Goal: Task Accomplishment & Management: Complete application form

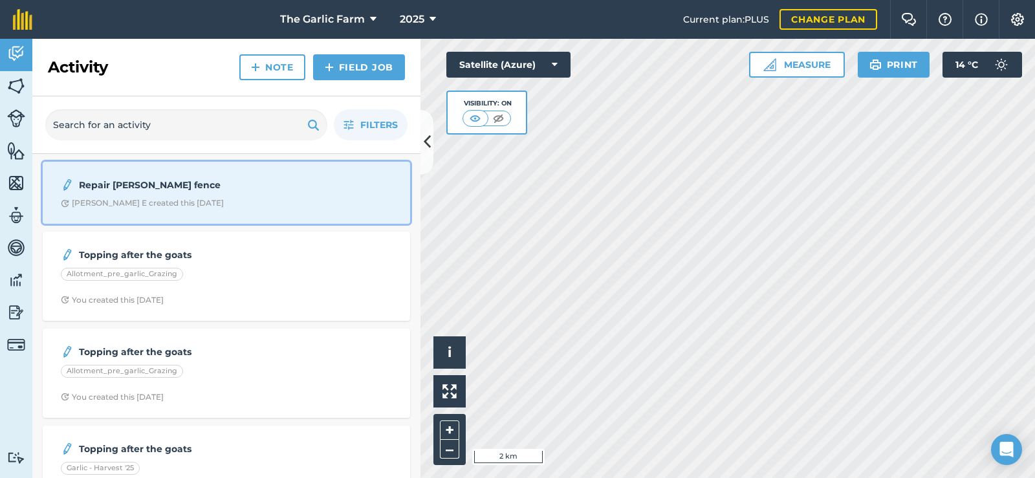
click at [153, 187] on strong "Repair [PERSON_NAME] fence" at bounding box center [181, 185] width 205 height 14
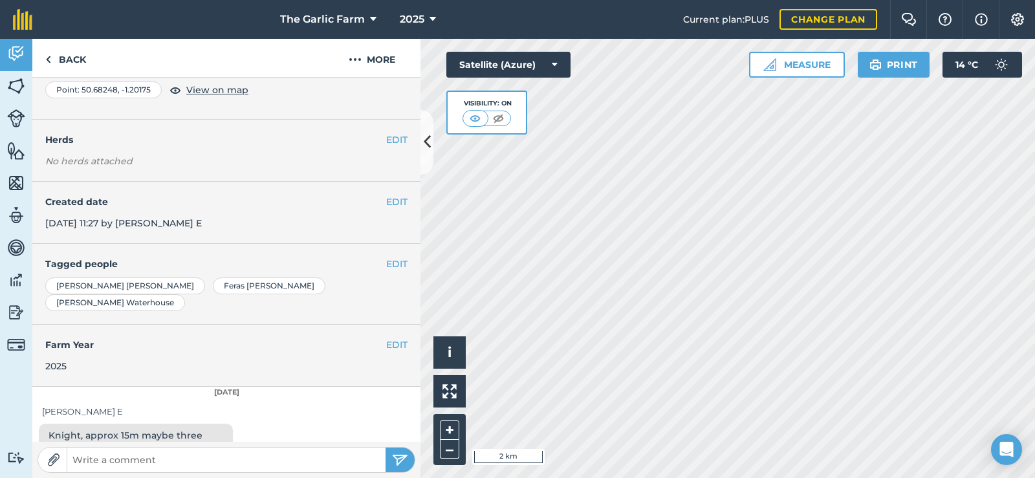
scroll to position [82, 0]
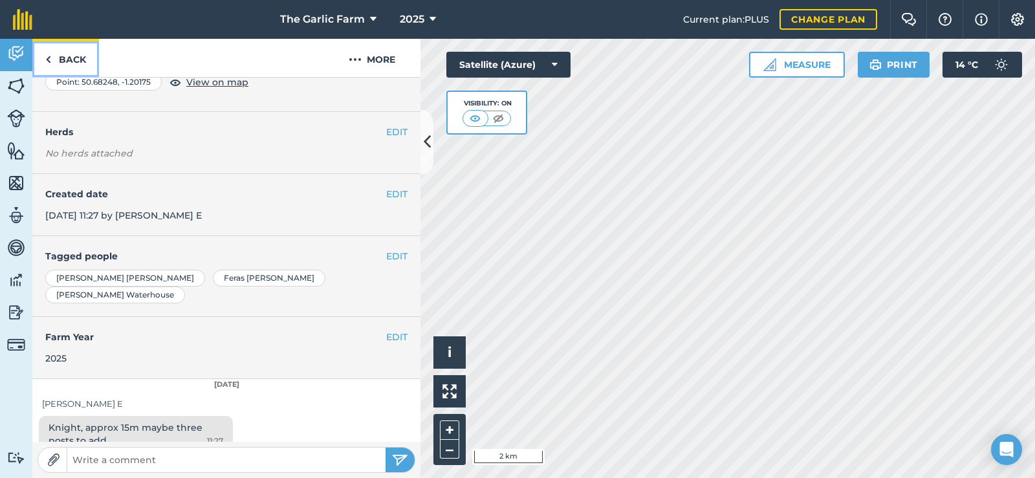
click at [72, 57] on link "Back" at bounding box center [65, 58] width 67 height 38
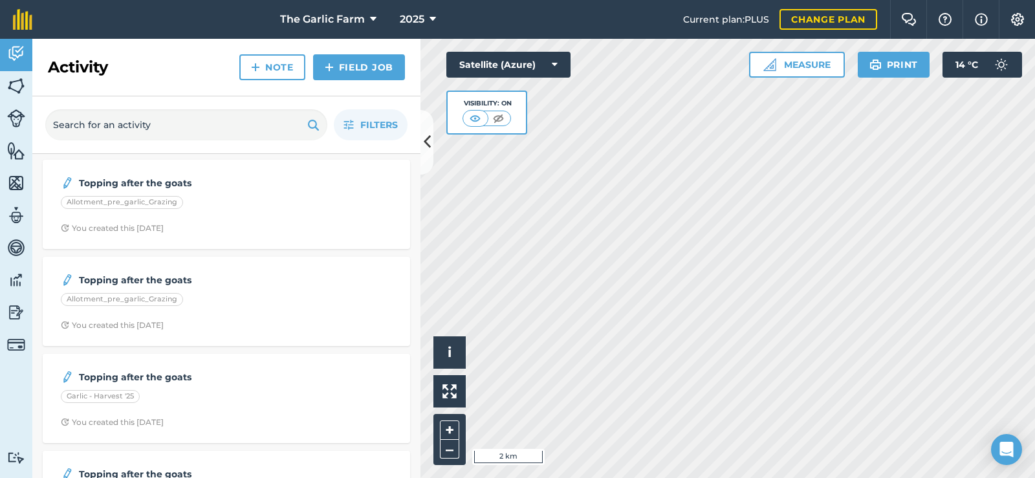
scroll to position [65, 0]
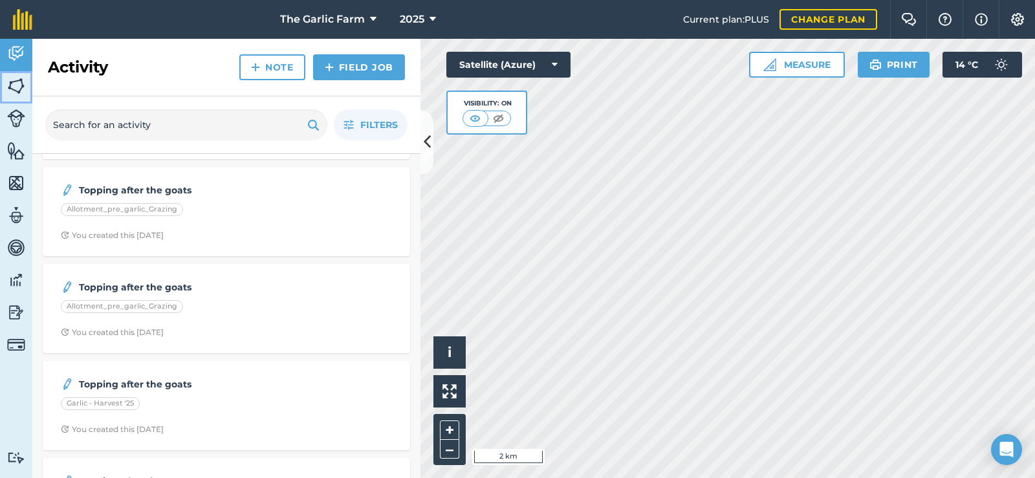
click at [21, 89] on img at bounding box center [16, 85] width 18 height 19
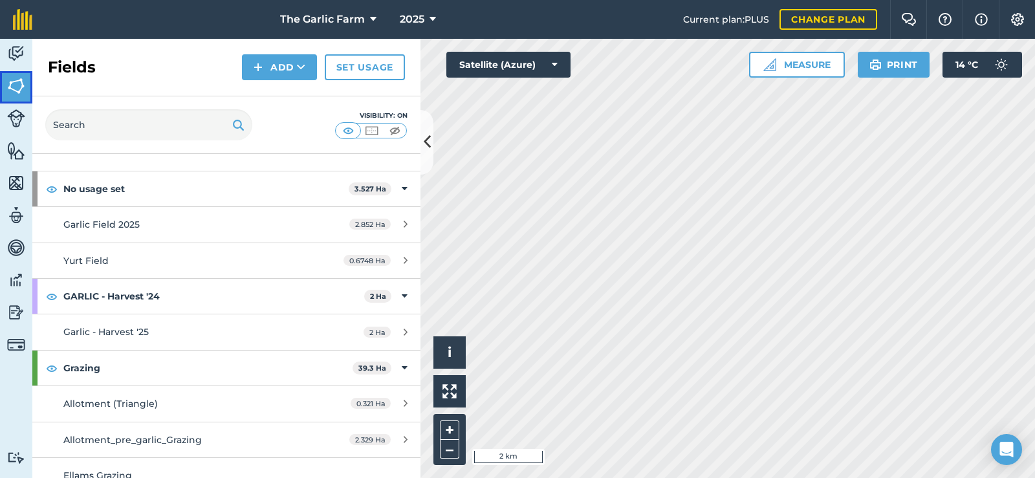
scroll to position [65, 0]
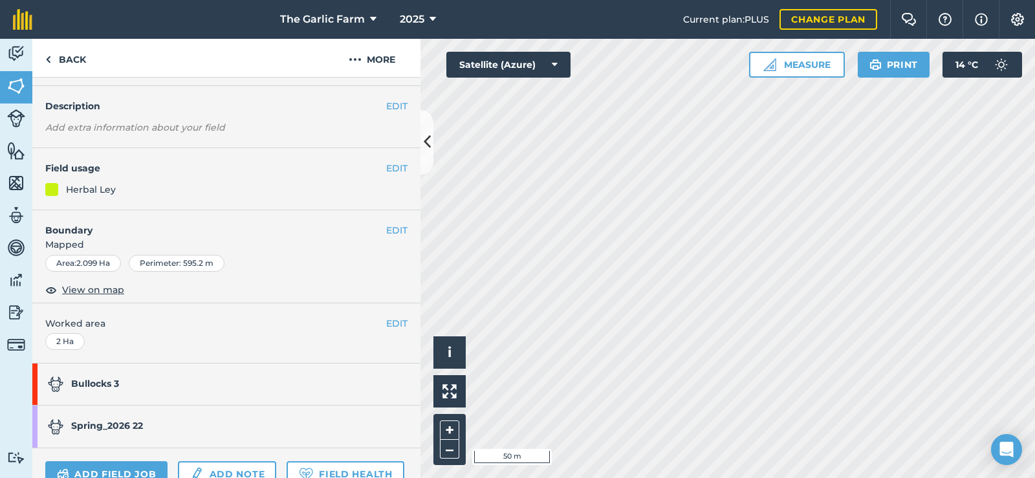
scroll to position [191, 0]
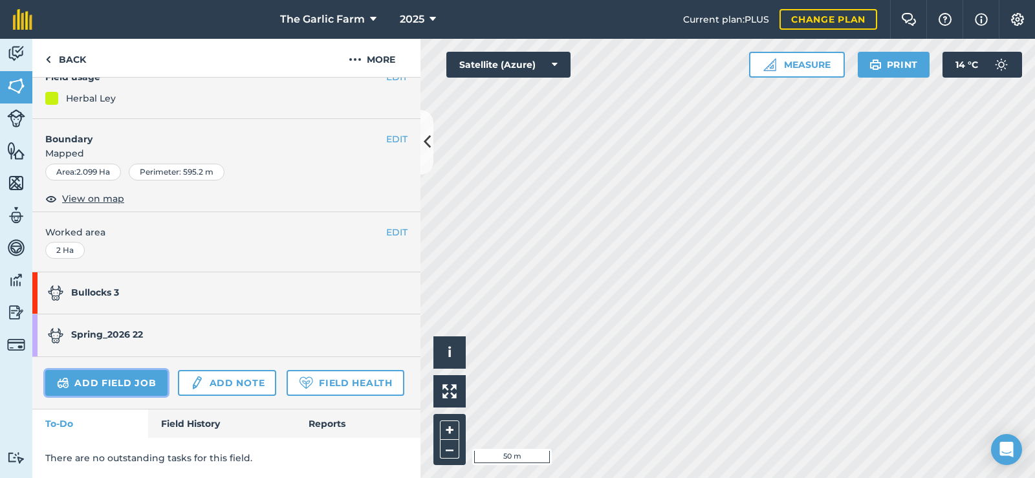
click at [119, 370] on link "Add field job" at bounding box center [106, 383] width 122 height 26
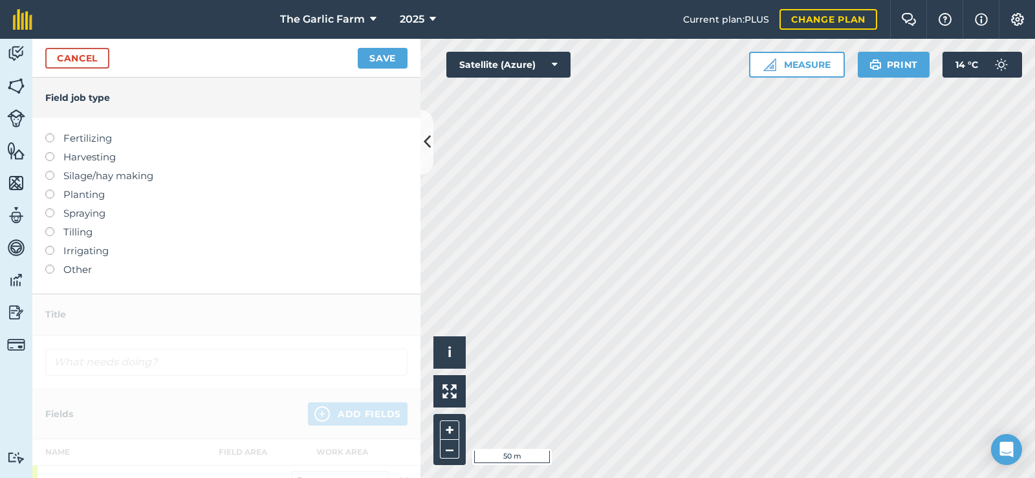
click at [89, 138] on label "Fertilizing" at bounding box center [226, 139] width 362 height 16
type input "Fertilizing"
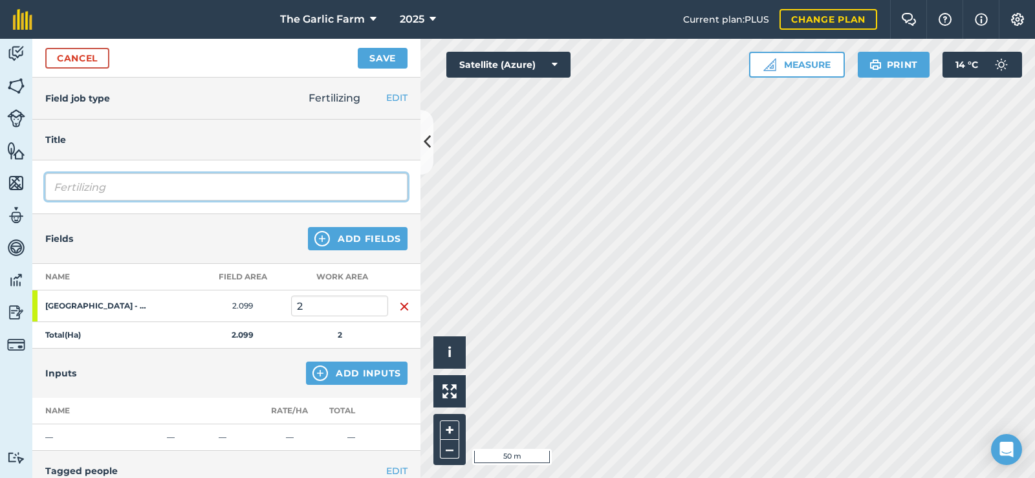
click at [113, 186] on input "Fertilizing" at bounding box center [226, 186] width 362 height 27
click at [342, 367] on button "Add Inputs" at bounding box center [357, 373] width 102 height 23
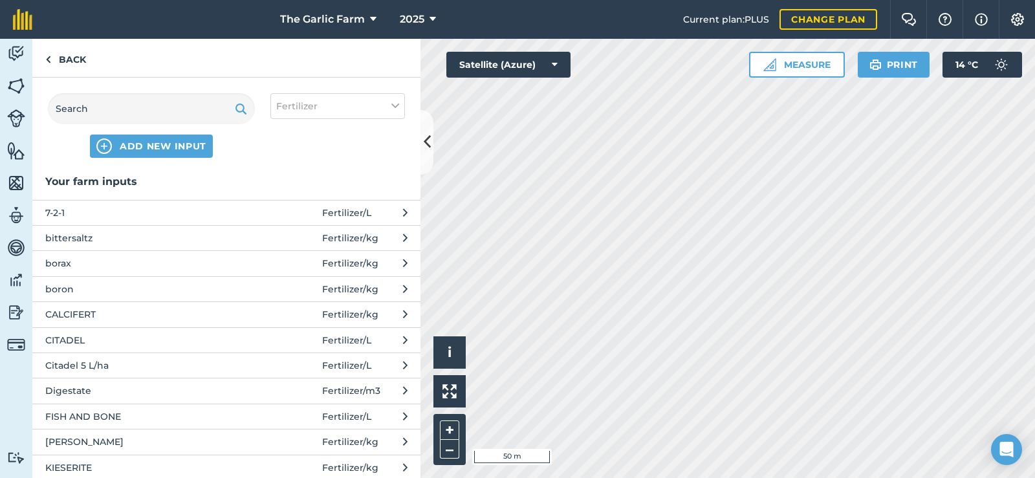
click at [111, 88] on div "ADD NEW INPUT Fertilizer" at bounding box center [226, 126] width 388 height 96
click at [111, 107] on input "text" at bounding box center [151, 108] width 207 height 31
click at [137, 150] on span "ADD NEW INPUT" at bounding box center [163, 146] width 87 height 13
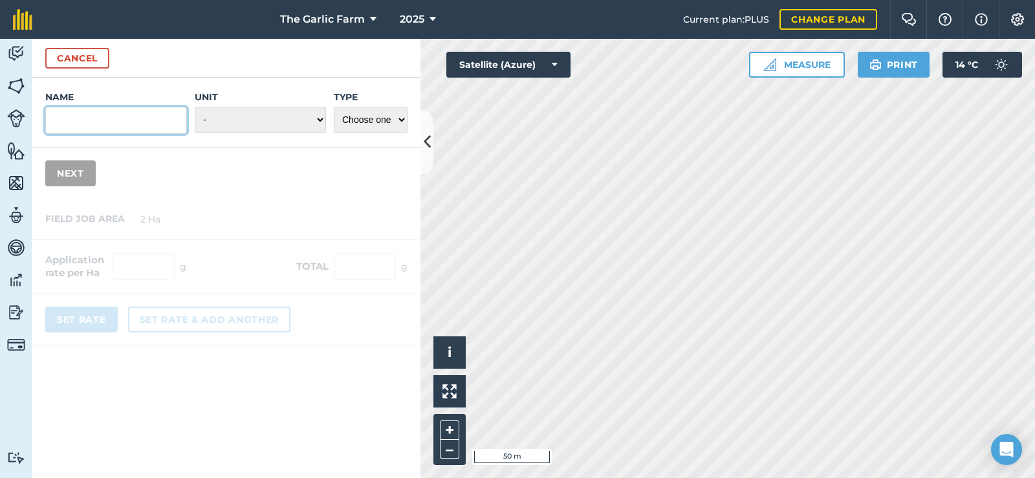
click at [107, 124] on input "Name" at bounding box center [116, 120] width 142 height 27
paste input "Sulfacal AH 2-5"
type input "Sulfacal AH 2-5"
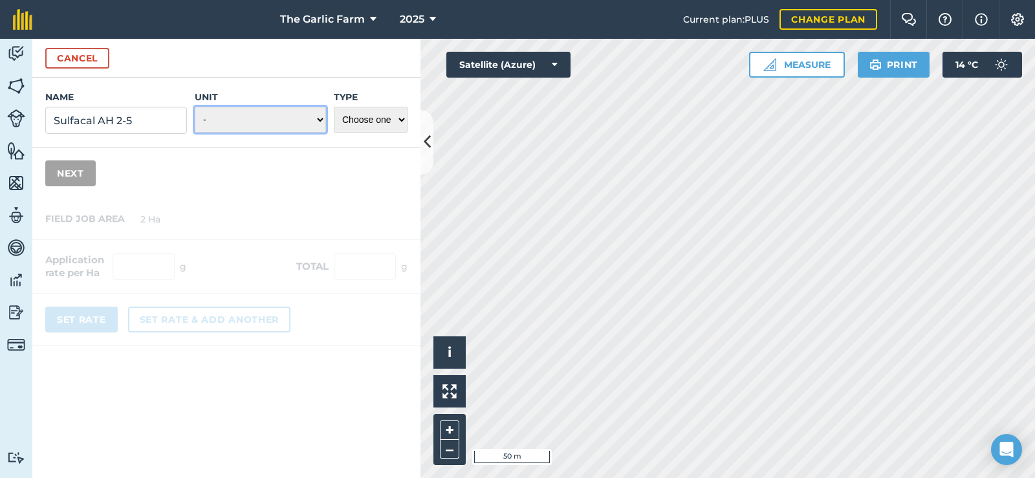
click at [246, 122] on select "- Grams/g Kilograms/kg Metric tonnes/t Millilitres/ml Litres/L Ounces/oz Pounds…" at bounding box center [260, 120] width 131 height 26
select select "KILOGRAMS"
click at [195, 107] on select "- Grams/g Kilograms/kg Metric tonnes/t Millilitres/ml Litres/L Ounces/oz Pounds…" at bounding box center [260, 120] width 131 height 26
click at [367, 122] on select "Choose one Fertilizer Seed Spray Fuel Other" at bounding box center [371, 120] width 74 height 26
select select "FERTILIZER"
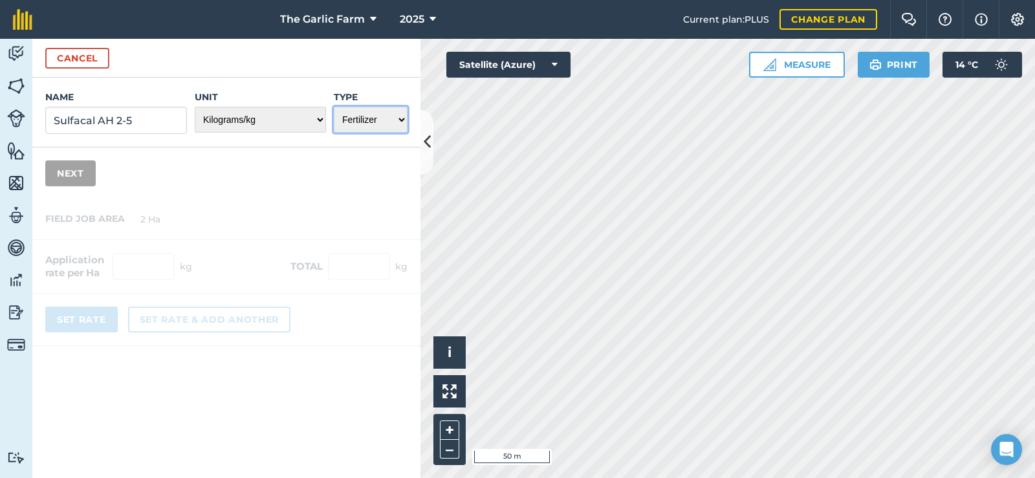
click at [334, 107] on select "Choose one Fertilizer Seed Spray Fuel Other" at bounding box center [371, 120] width 74 height 26
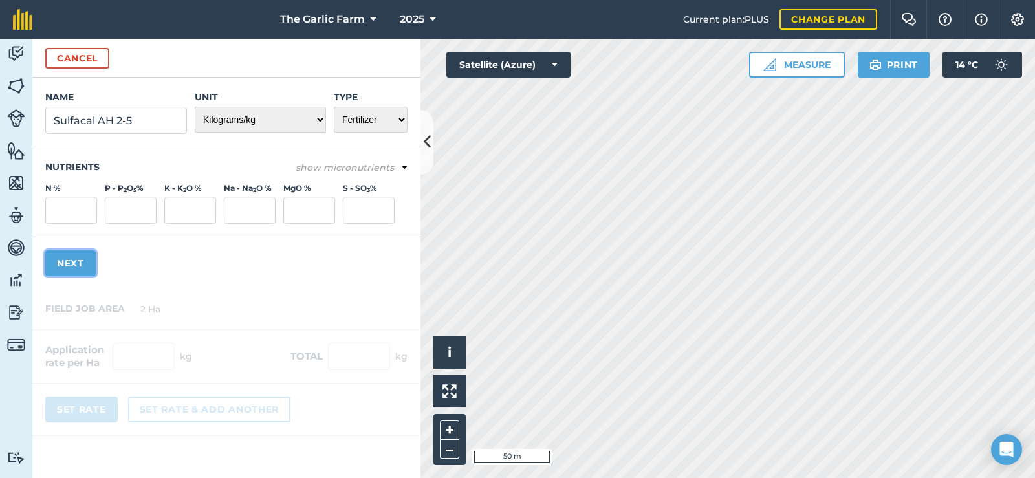
click at [87, 263] on button "Next" at bounding box center [70, 263] width 50 height 26
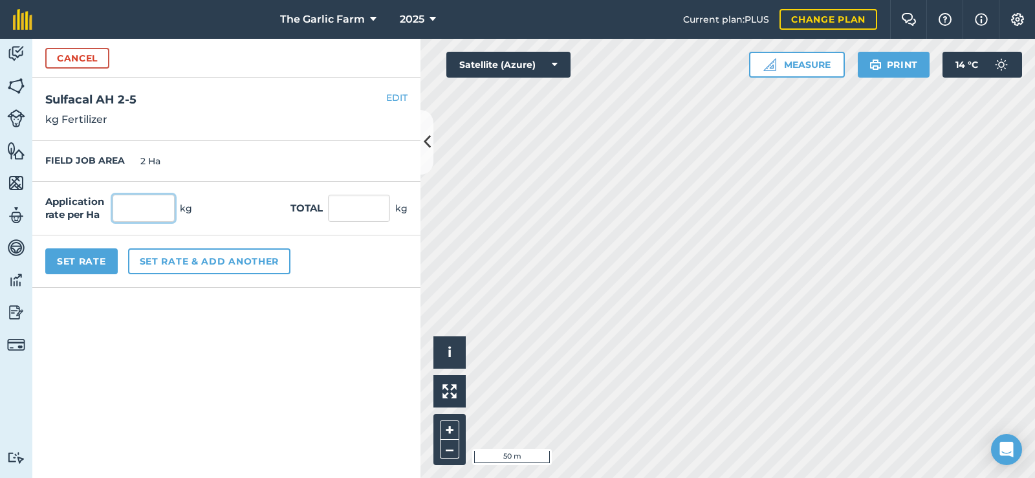
click at [133, 219] on input "text" at bounding box center [144, 208] width 62 height 27
type input "100"
type input "200"
click at [254, 181] on div "FIELD JOB AREA 2 Ha" at bounding box center [226, 161] width 388 height 41
click at [107, 252] on button "Set Rate" at bounding box center [81, 261] width 72 height 26
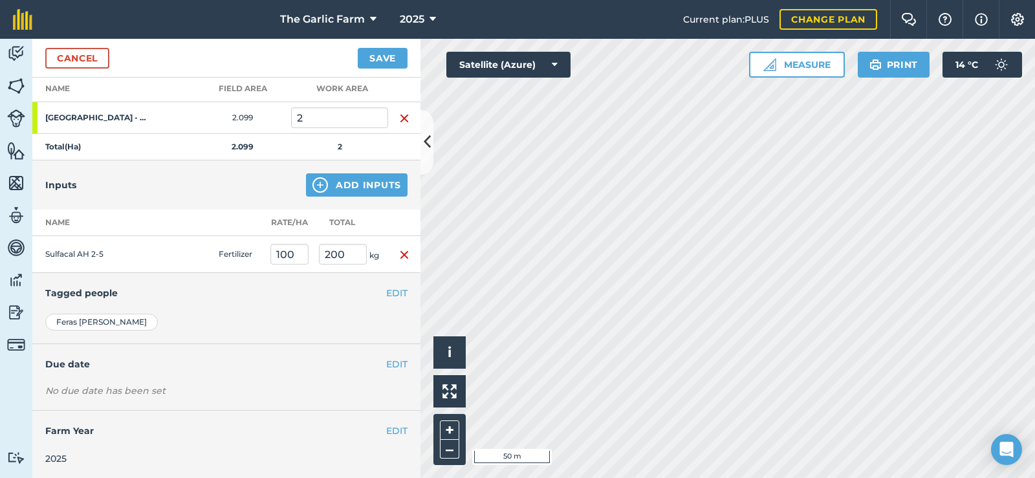
scroll to position [190, 0]
click at [385, 60] on button "Save" at bounding box center [383, 58] width 50 height 21
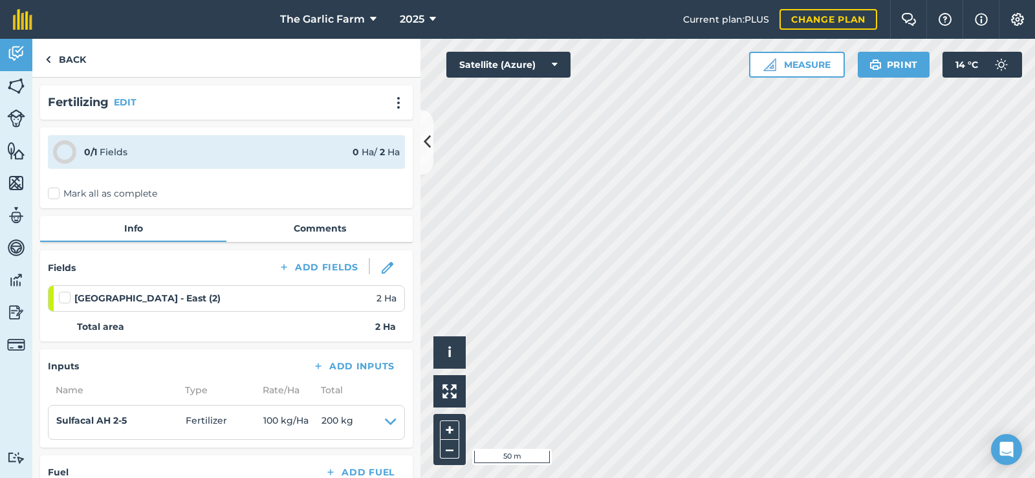
click at [54, 192] on label "Mark all as complete" at bounding box center [102, 194] width 109 height 14
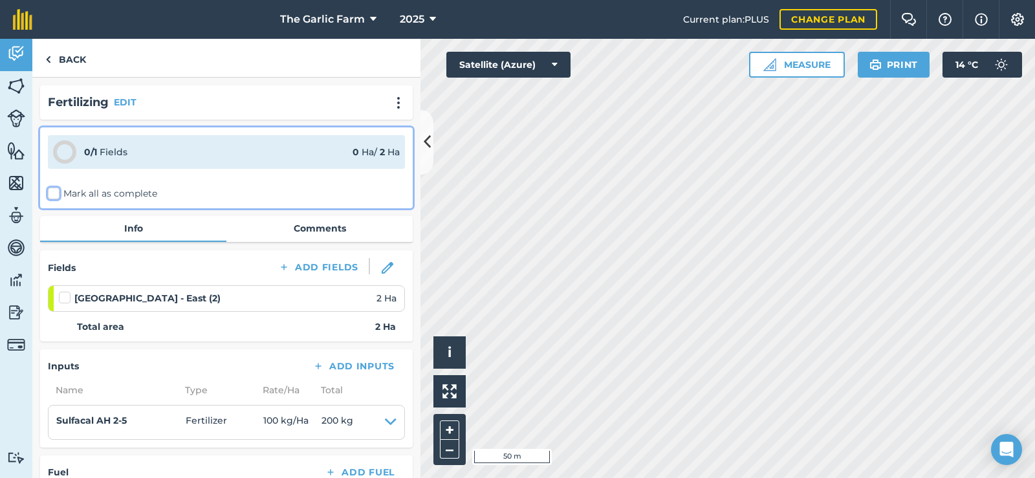
click at [54, 192] on input "Mark all as complete" at bounding box center [52, 191] width 8 height 8
checkbox input "false"
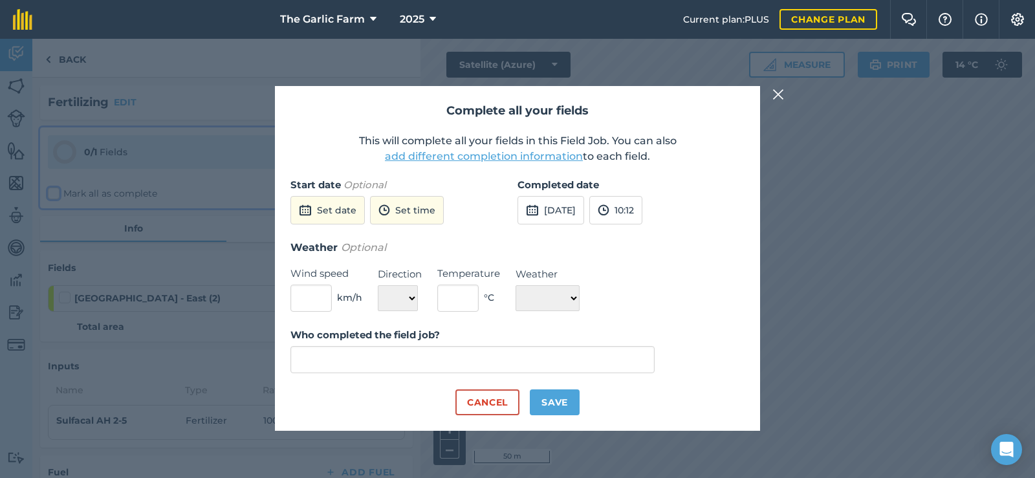
type input "[PERSON_NAME]"
click at [582, 207] on button "[DATE]" at bounding box center [551, 210] width 67 height 28
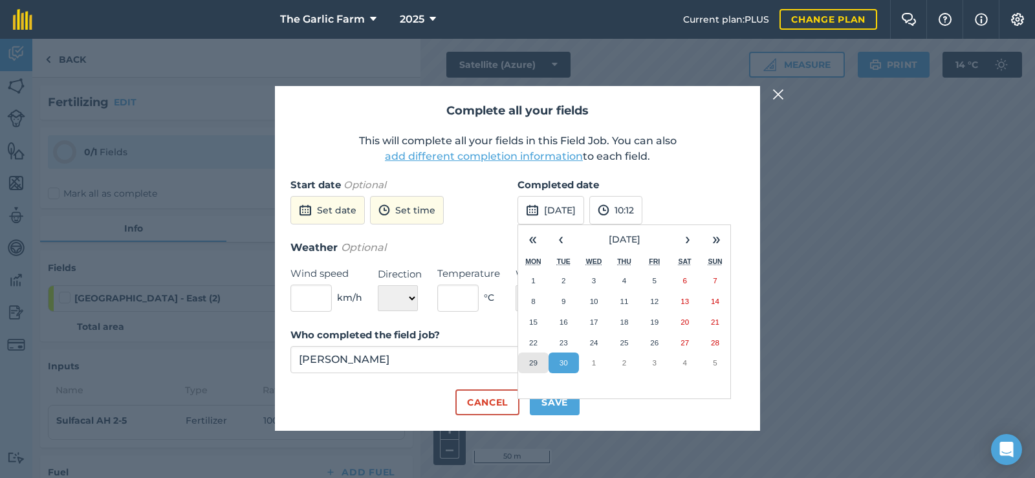
click at [535, 358] on button "29" at bounding box center [533, 363] width 30 height 21
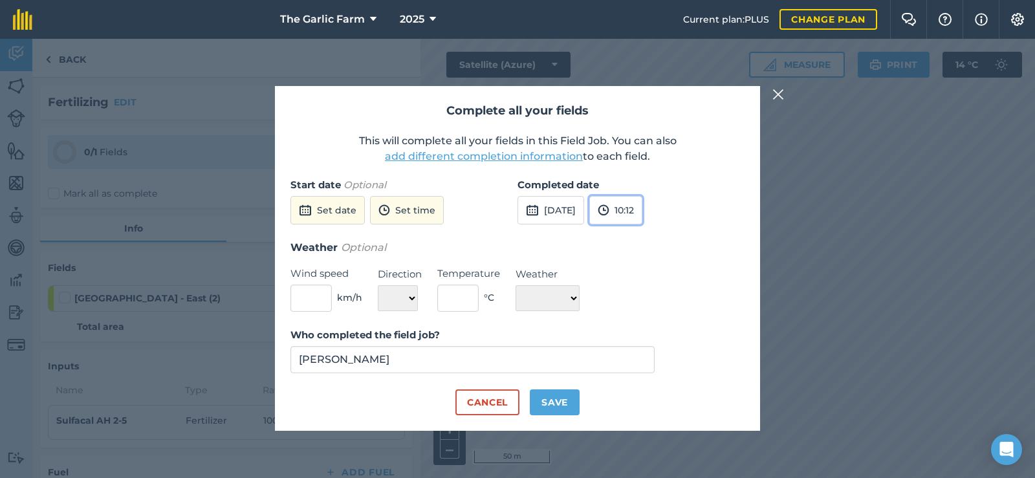
click at [643, 210] on button "10:12" at bounding box center [616, 210] width 53 height 28
click at [651, 228] on button "12:00" at bounding box center [620, 230] width 61 height 21
click at [639, 270] on div "Weather Optional Wind speed km/h Direction N NE E SE S SW W NW Temperature ° C …" at bounding box center [518, 275] width 454 height 72
click at [540, 407] on button "Save" at bounding box center [555, 403] width 50 height 26
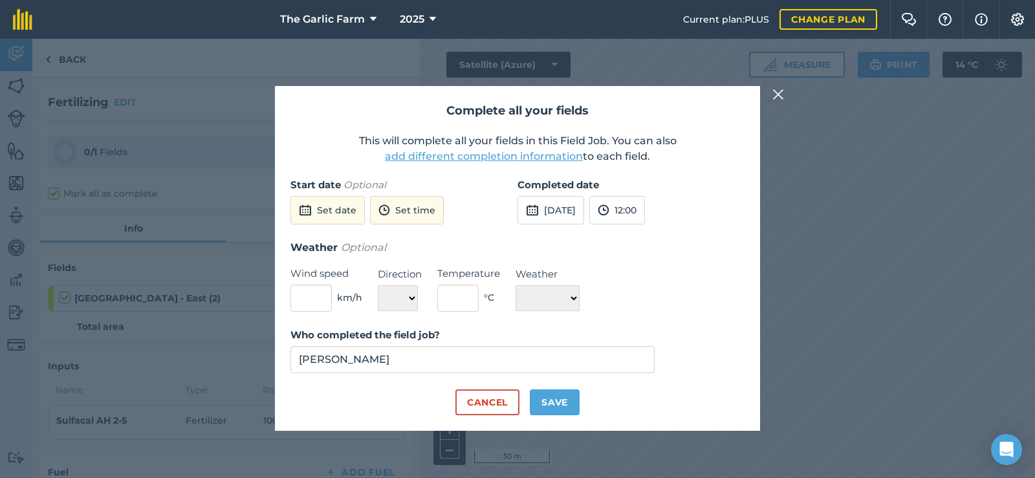
checkbox input "true"
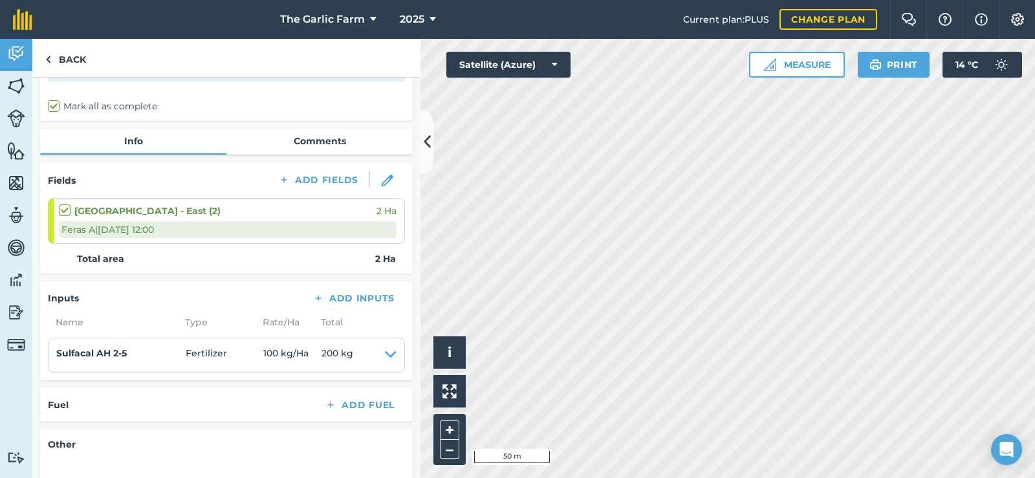
scroll to position [194, 0]
